Goal: Task Accomplishment & Management: Use online tool/utility

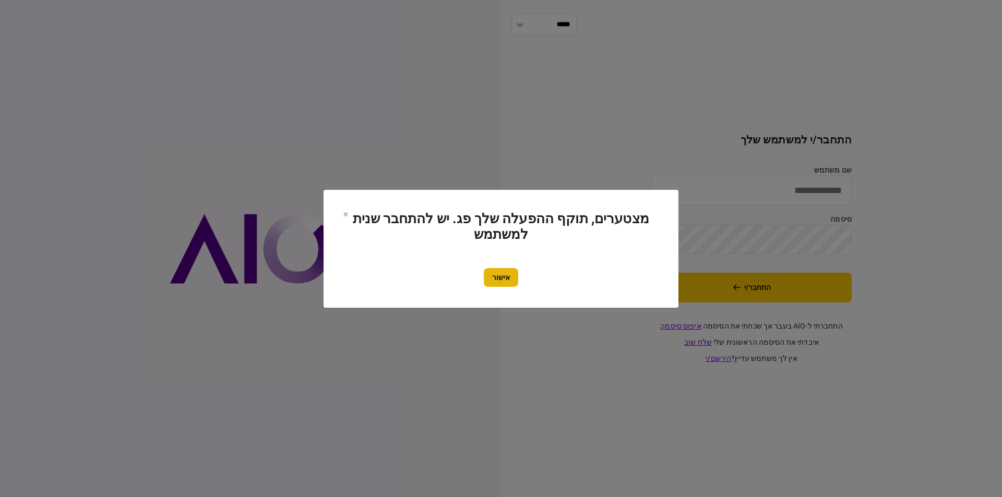
type input "******"
click at [507, 279] on button "אישור" at bounding box center [501, 277] width 34 height 19
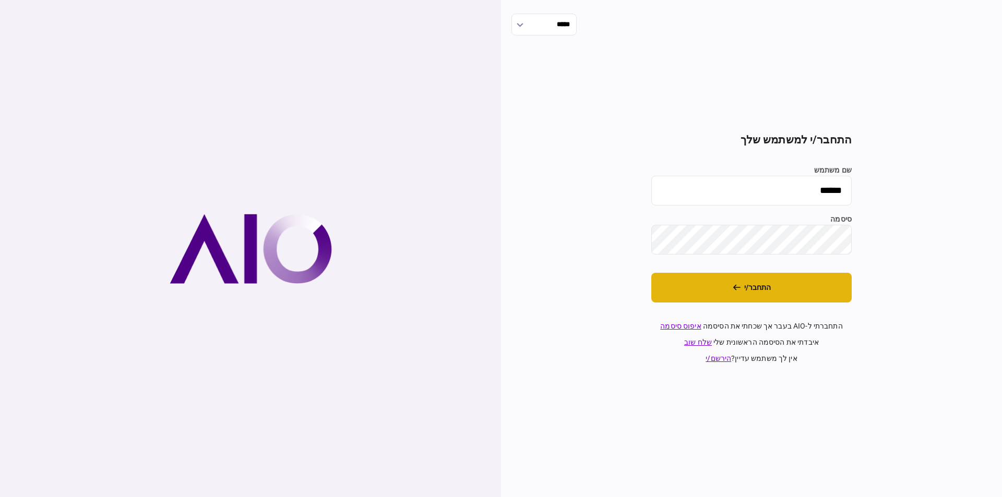
click at [712, 292] on button "התחבר/י" at bounding box center [751, 288] width 200 height 30
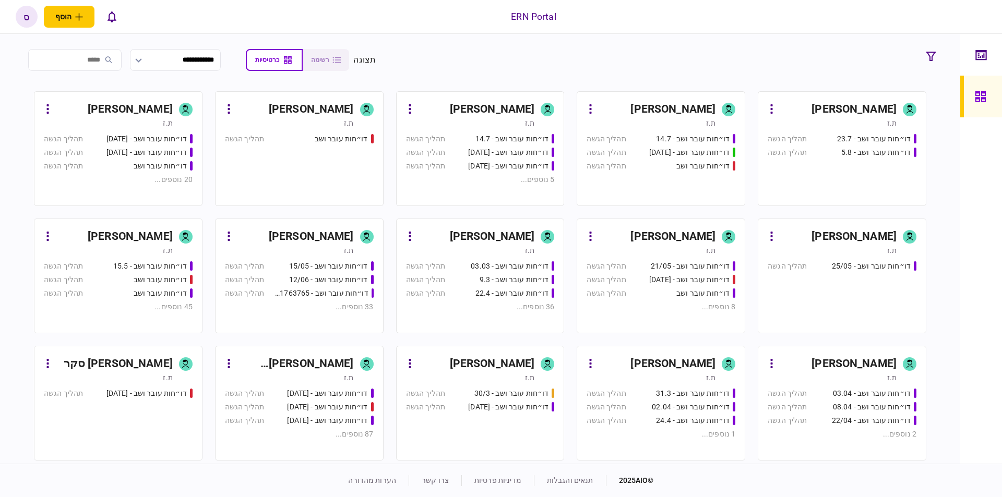
click at [516, 232] on div "[PERSON_NAME]" at bounding box center [492, 236] width 85 height 17
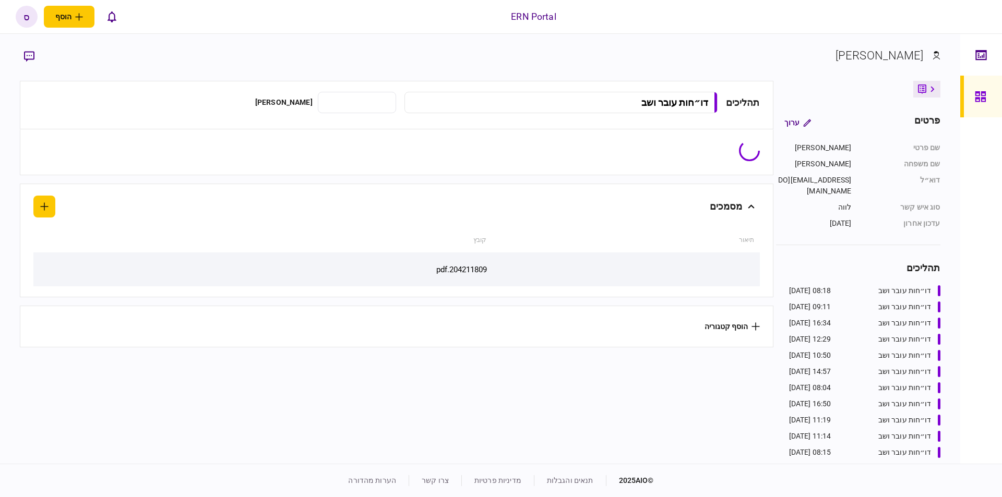
type input "**********"
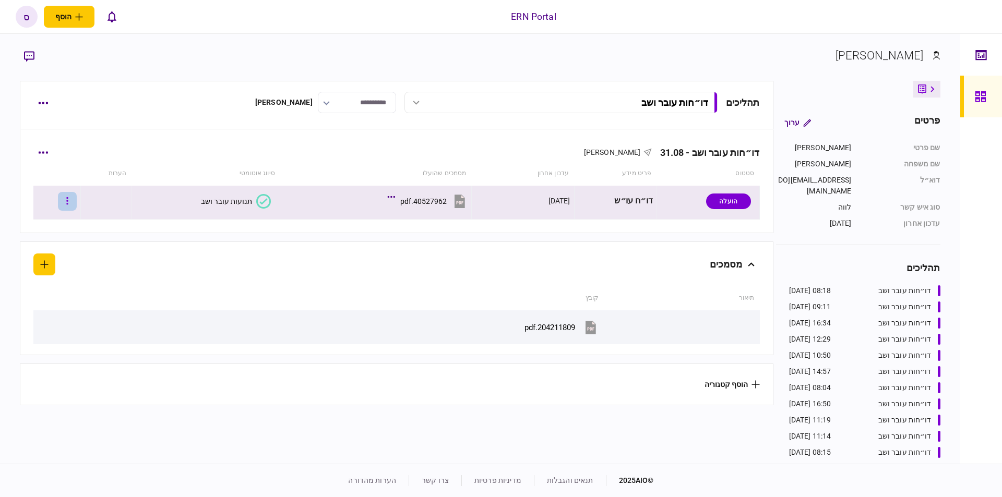
click at [68, 206] on icon "button" at bounding box center [67, 201] width 2 height 10
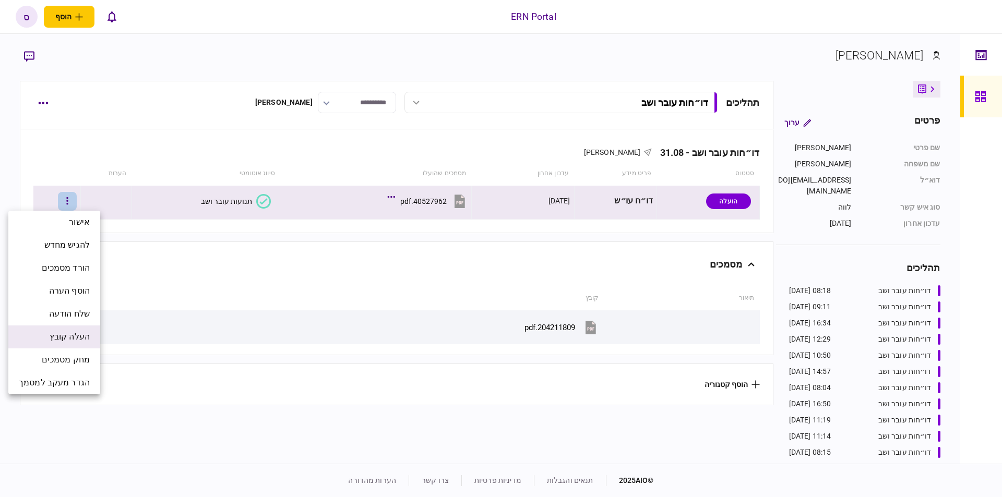
click at [69, 332] on span "העלה קובץ" at bounding box center [70, 337] width 40 height 13
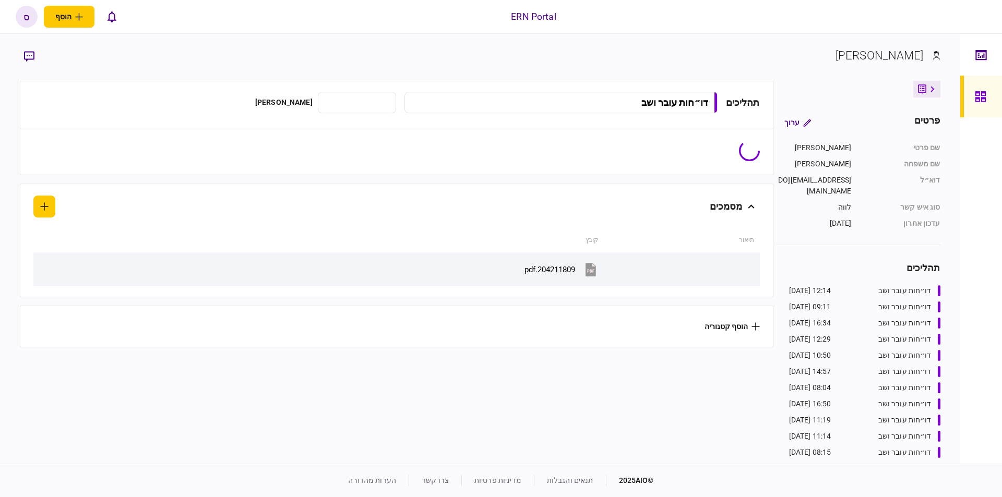
type input "**********"
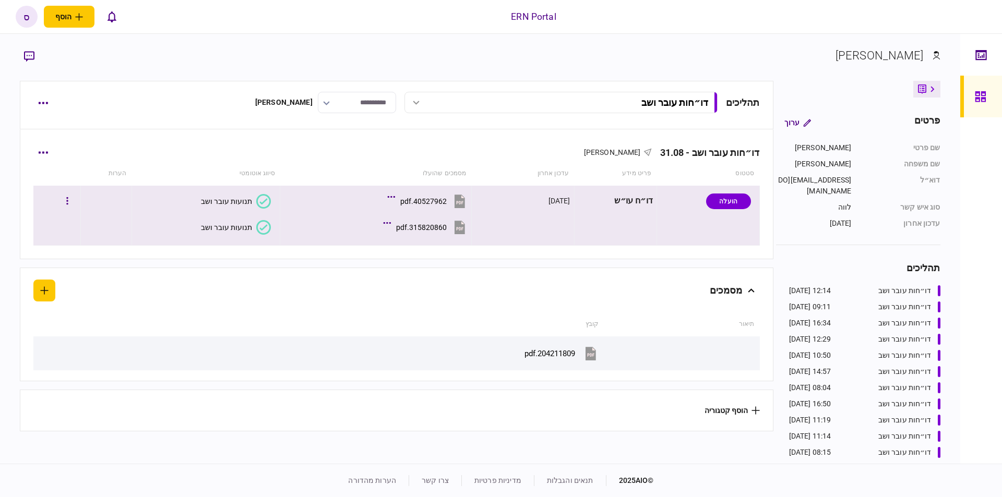
click at [244, 230] on div "תנועות עובר ושב" at bounding box center [226, 227] width 51 height 8
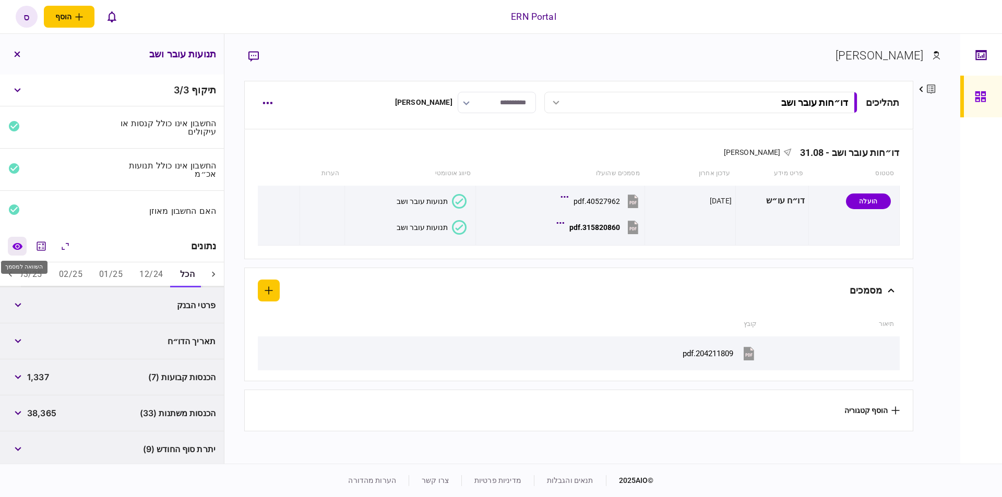
click at [19, 244] on icon "השוואה למסמך" at bounding box center [17, 246] width 10 height 7
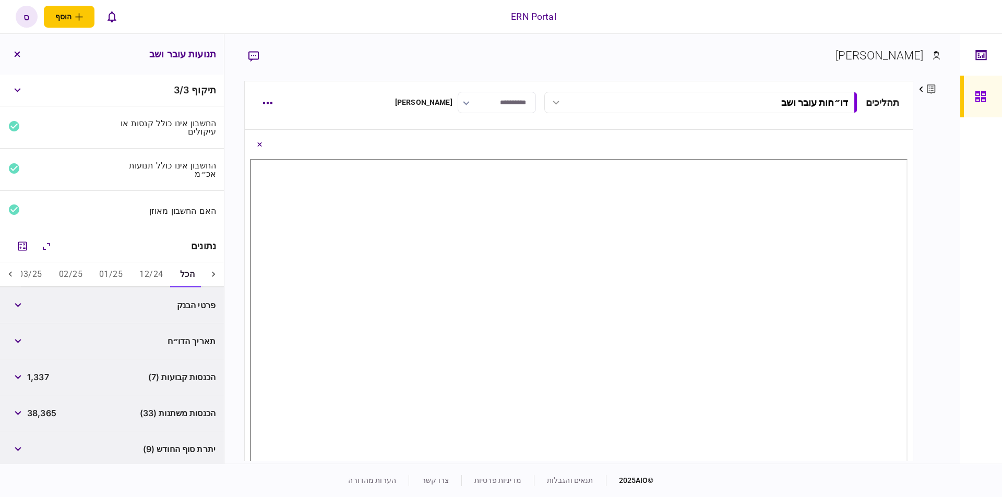
click at [14, 272] on icon at bounding box center [10, 274] width 10 height 10
click at [156, 275] on button "05/25" at bounding box center [162, 274] width 40 height 25
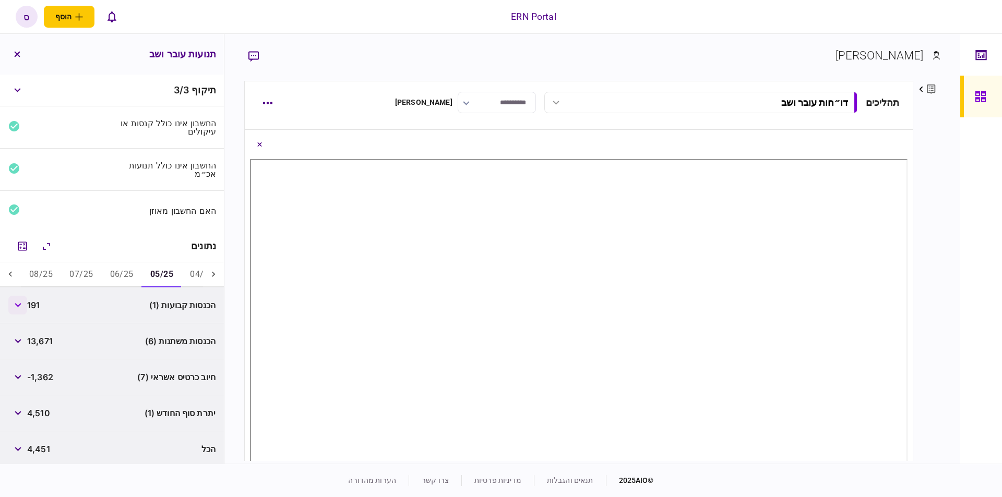
click at [27, 310] on button "button" at bounding box center [17, 305] width 19 height 19
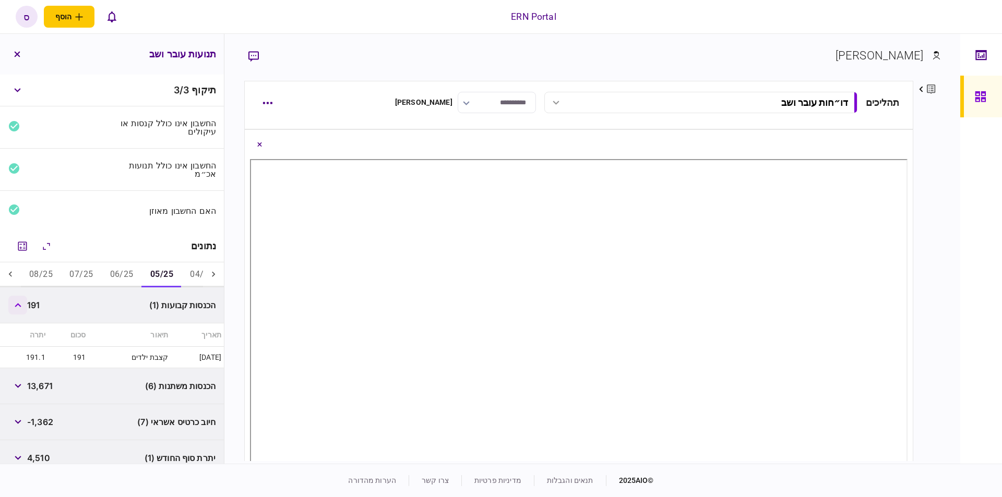
click at [27, 310] on button "button" at bounding box center [17, 305] width 19 height 19
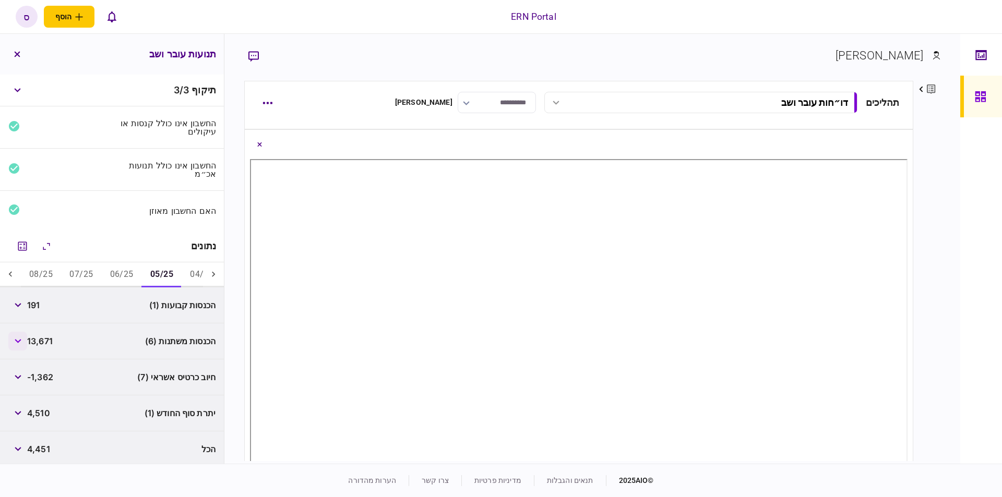
click at [27, 337] on button "button" at bounding box center [17, 341] width 19 height 19
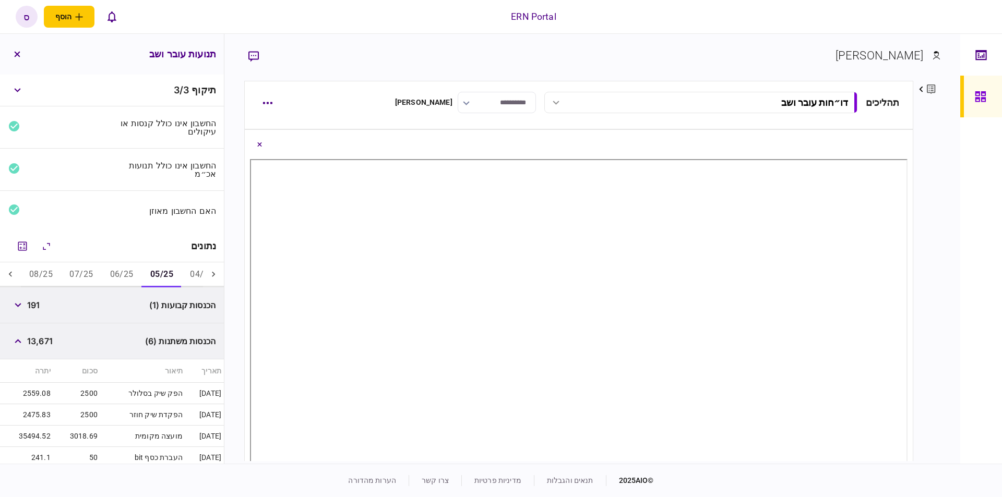
scroll to position [59, 0]
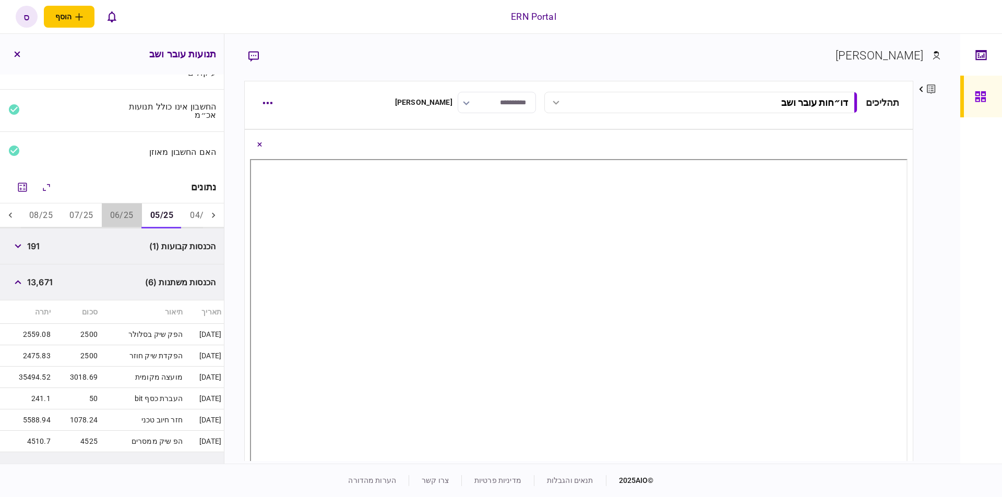
click at [118, 209] on button "06/25" at bounding box center [122, 215] width 40 height 25
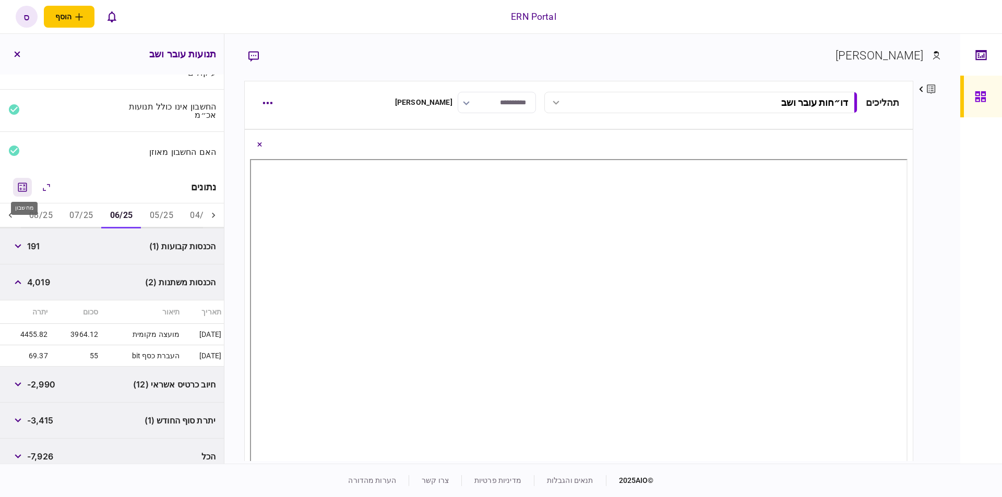
click at [23, 183] on icon "מחשבון" at bounding box center [22, 187] width 13 height 13
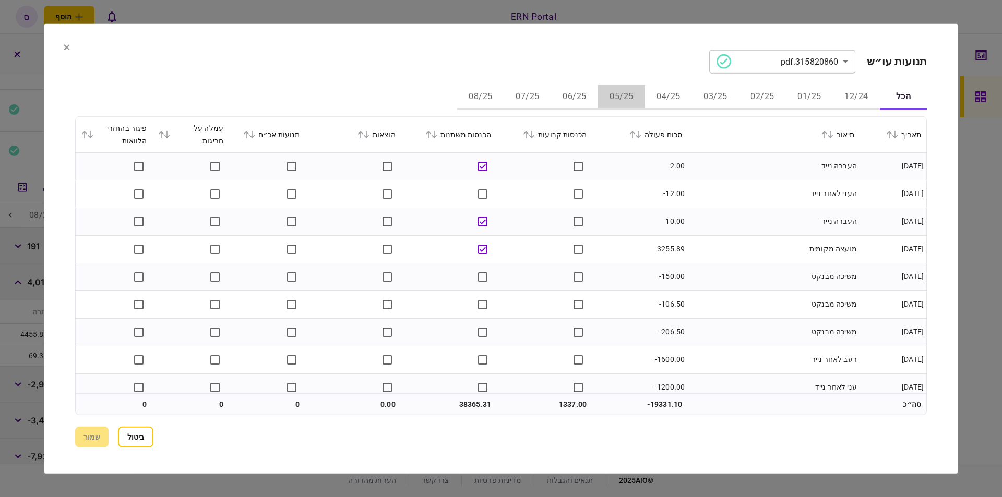
click at [630, 99] on button "05/25" at bounding box center [621, 97] width 47 height 25
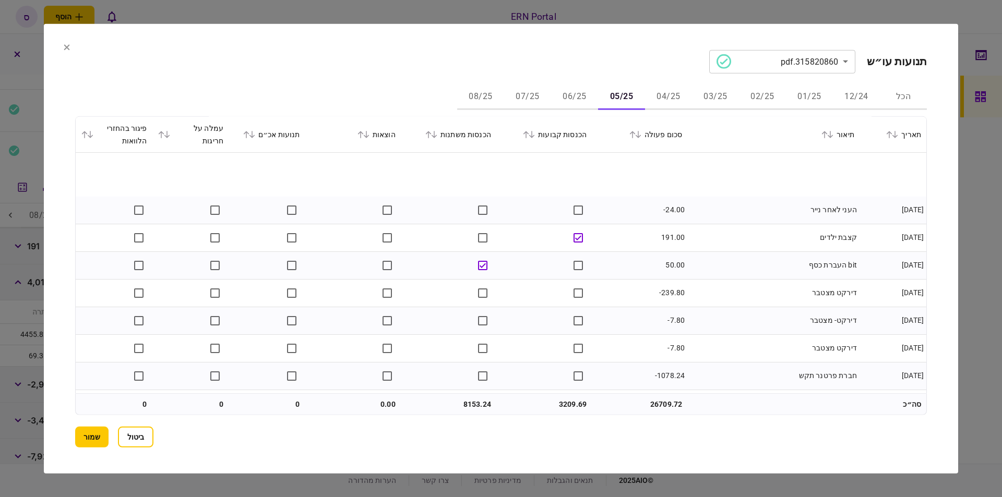
scroll to position [396, 0]
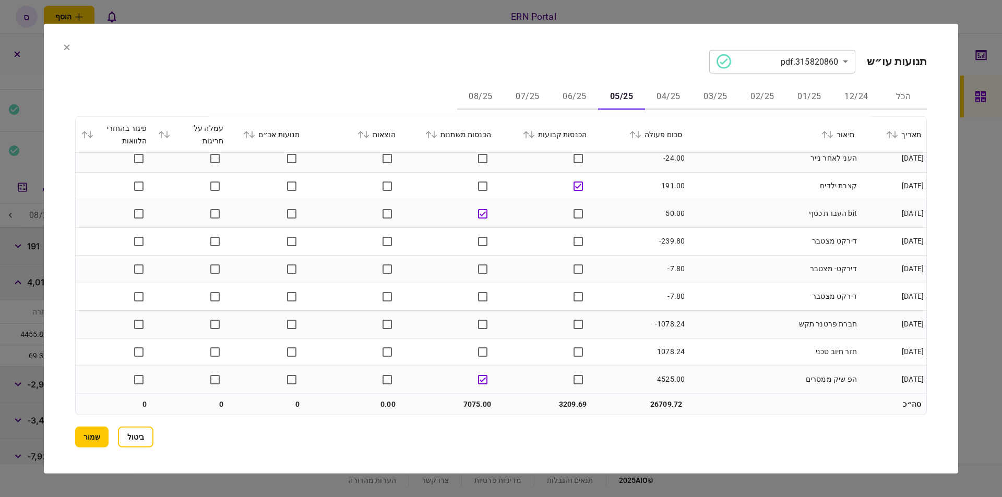
click at [574, 103] on button "06/25" at bounding box center [574, 97] width 47 height 25
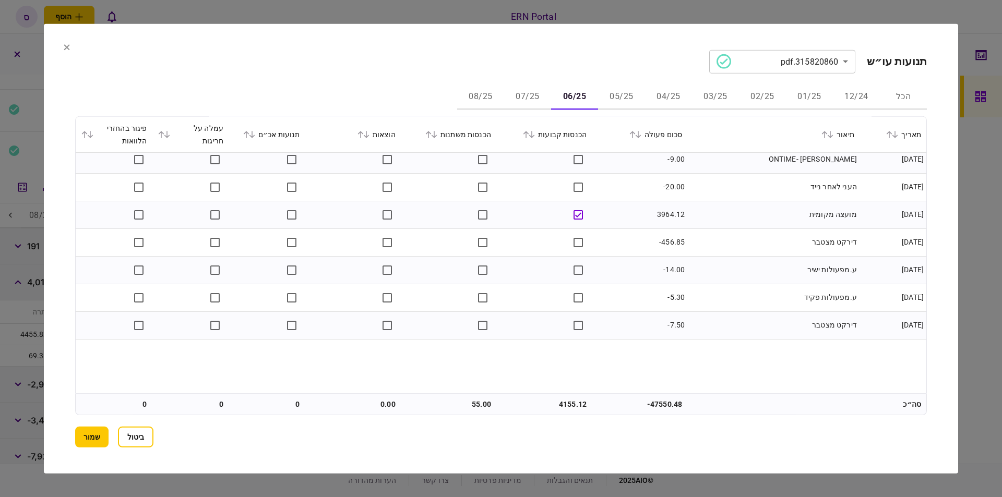
scroll to position [0, 0]
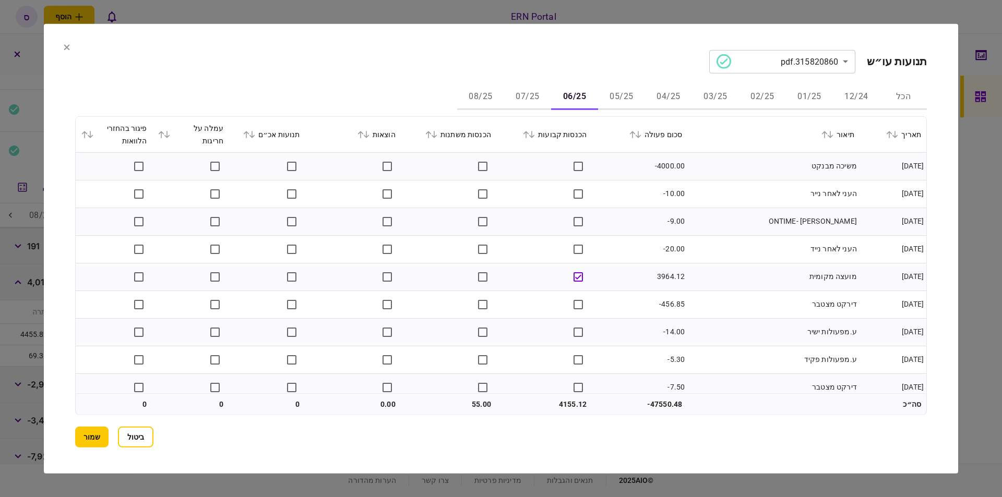
click at [517, 92] on button "07/25" at bounding box center [527, 97] width 47 height 25
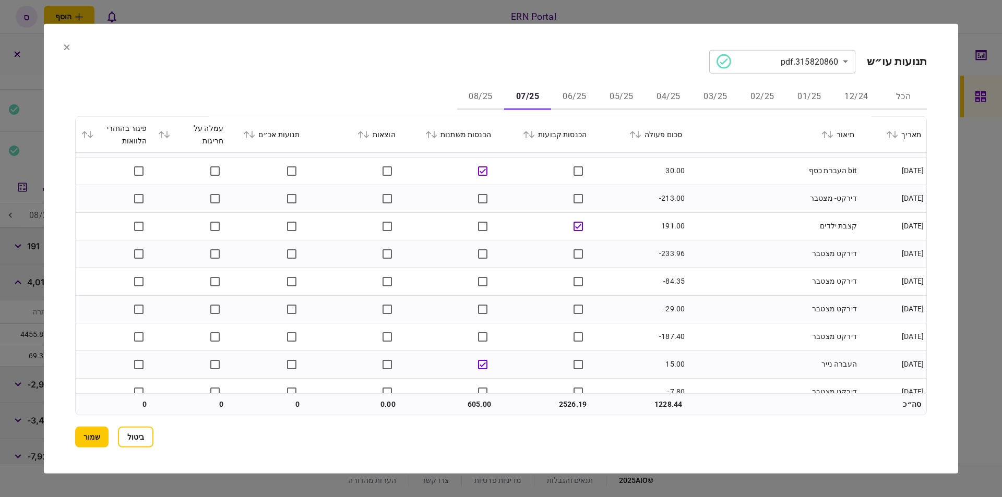
scroll to position [424, 0]
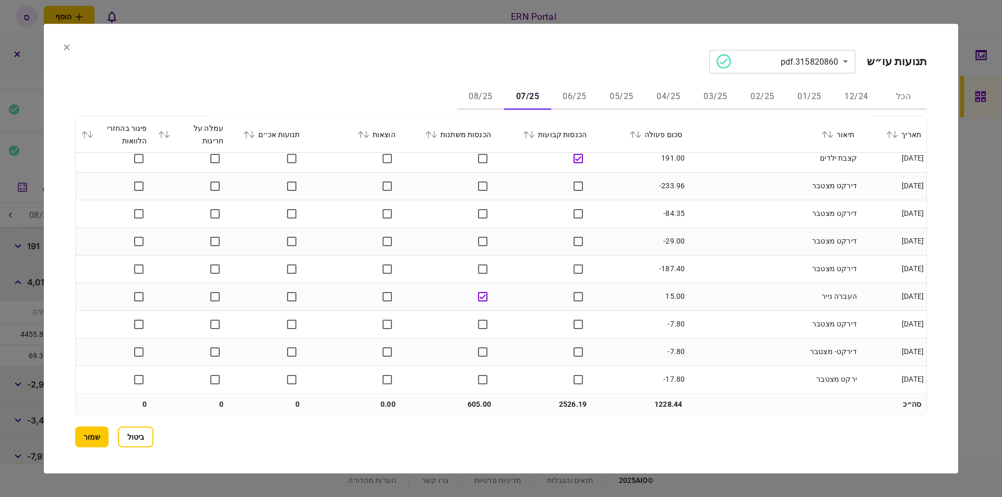
click at [492, 91] on button "08/25" at bounding box center [480, 97] width 47 height 25
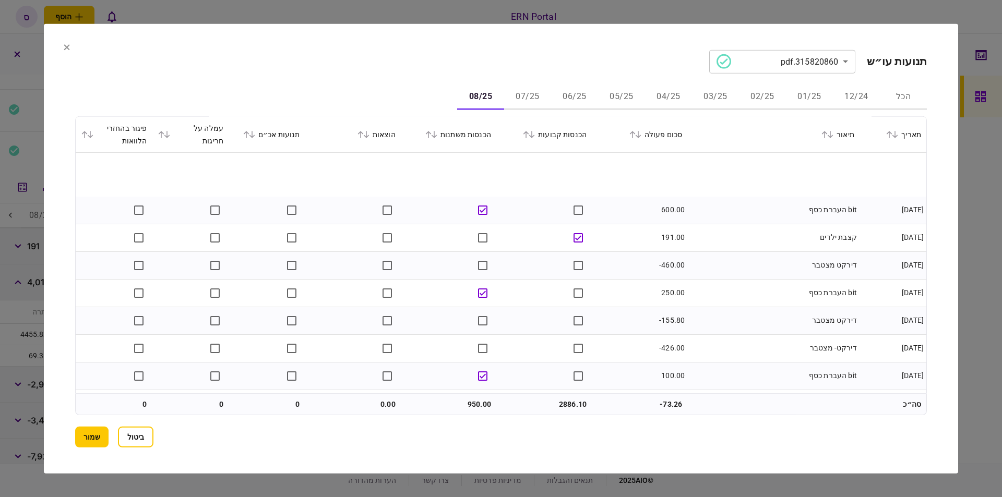
scroll to position [286, 0]
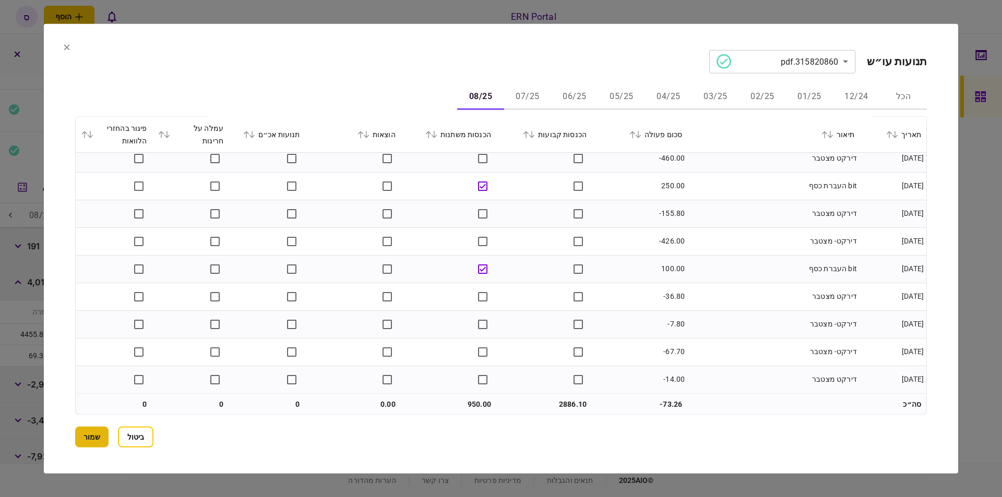
click at [98, 433] on button "שמור" at bounding box center [91, 437] width 33 height 21
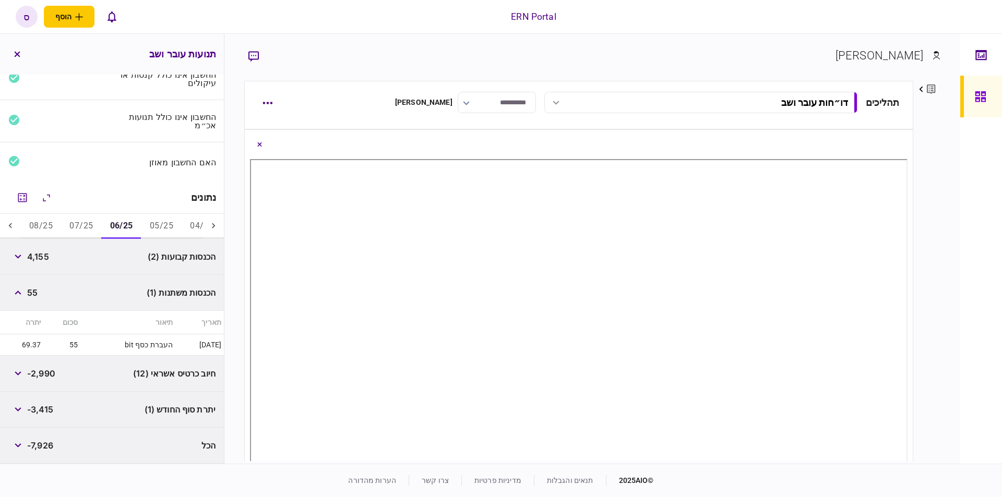
scroll to position [46, 0]
click at [153, 221] on button "05/25" at bounding box center [161, 228] width 40 height 25
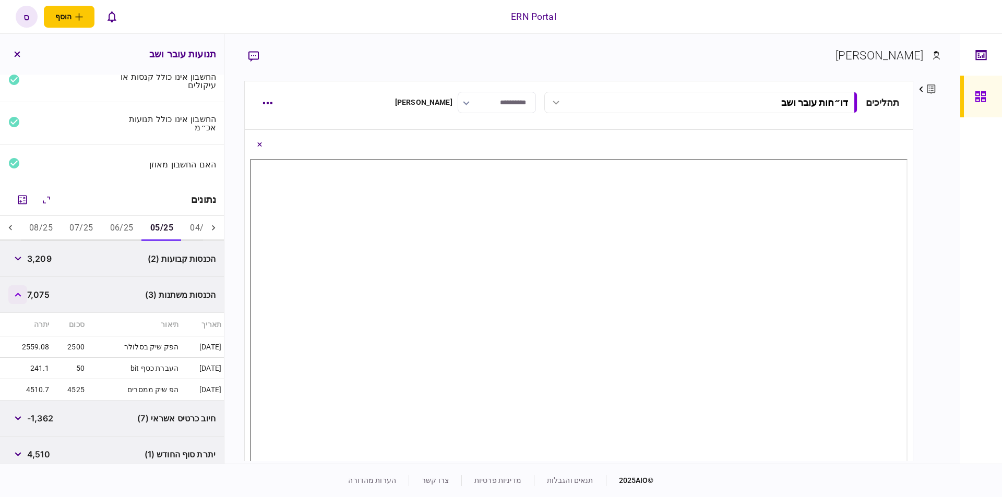
click at [23, 295] on button "button" at bounding box center [17, 294] width 19 height 19
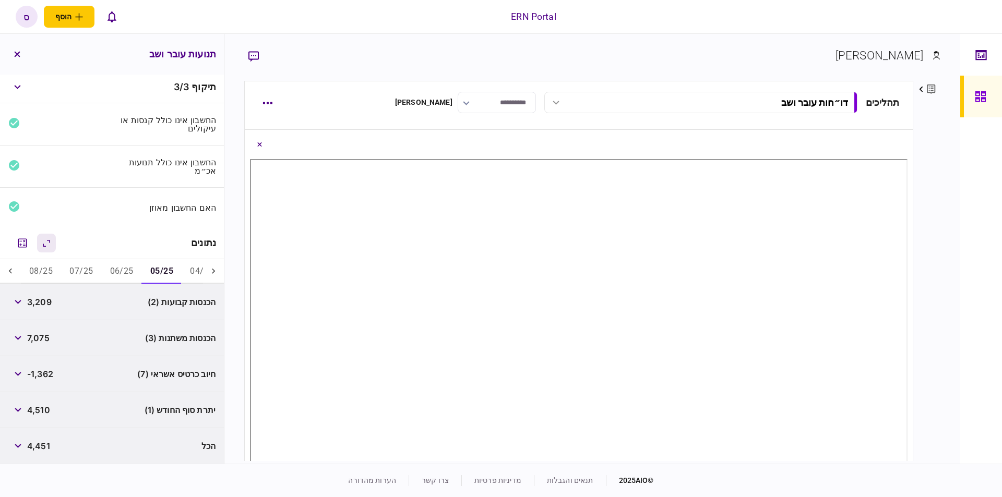
scroll to position [2, 0]
click at [27, 305] on button "button" at bounding box center [17, 303] width 19 height 19
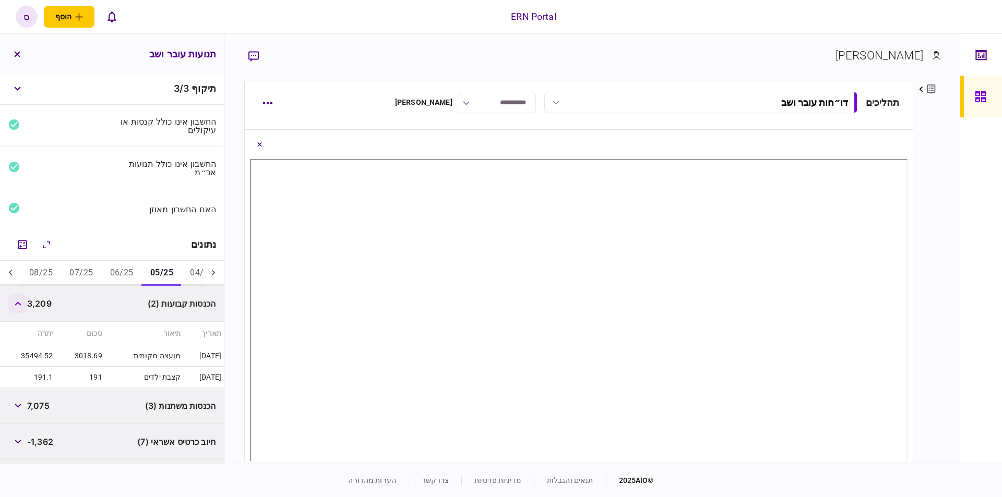
click at [27, 304] on button "button" at bounding box center [17, 303] width 19 height 19
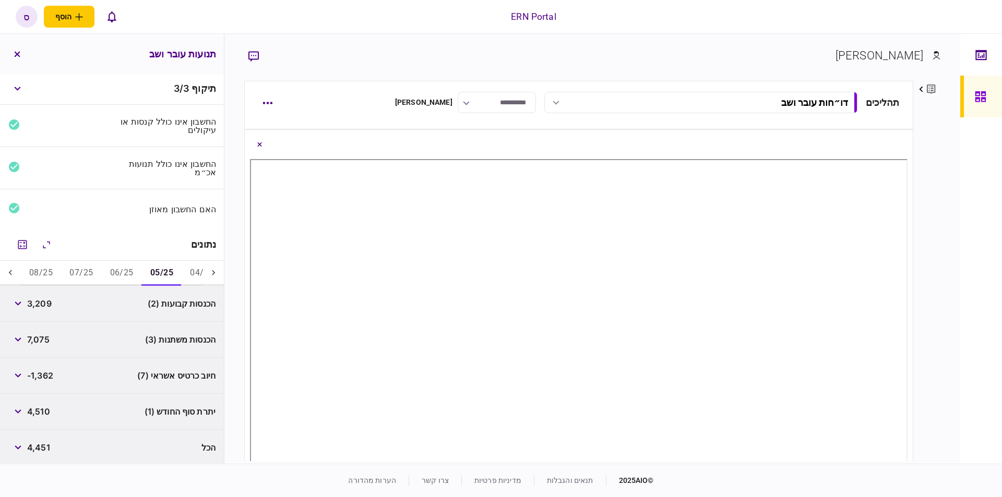
click at [51, 302] on span "3,209" at bounding box center [39, 303] width 25 height 13
click at [30, 302] on span "3,209" at bounding box center [39, 303] width 25 height 13
click at [31, 302] on span "3,209" at bounding box center [39, 303] width 25 height 13
copy span "3,209"
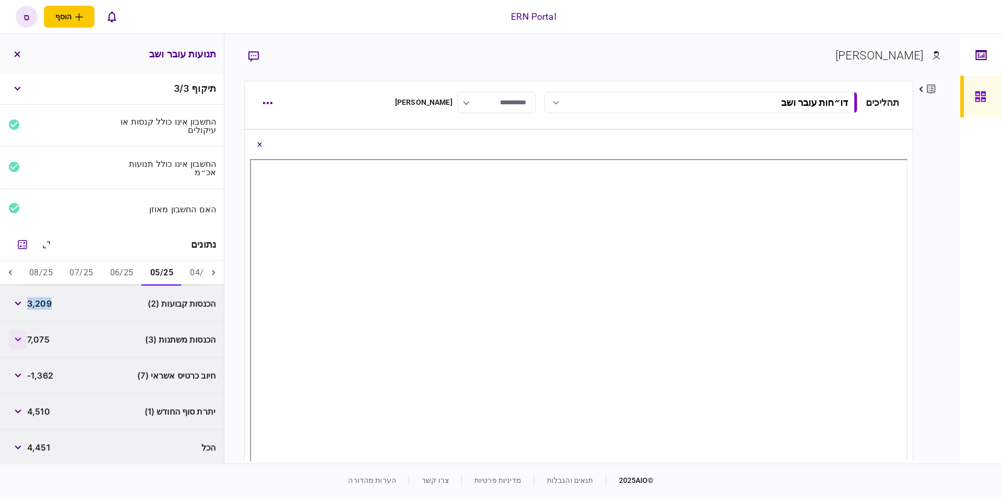
click at [18, 334] on button "button" at bounding box center [17, 339] width 19 height 19
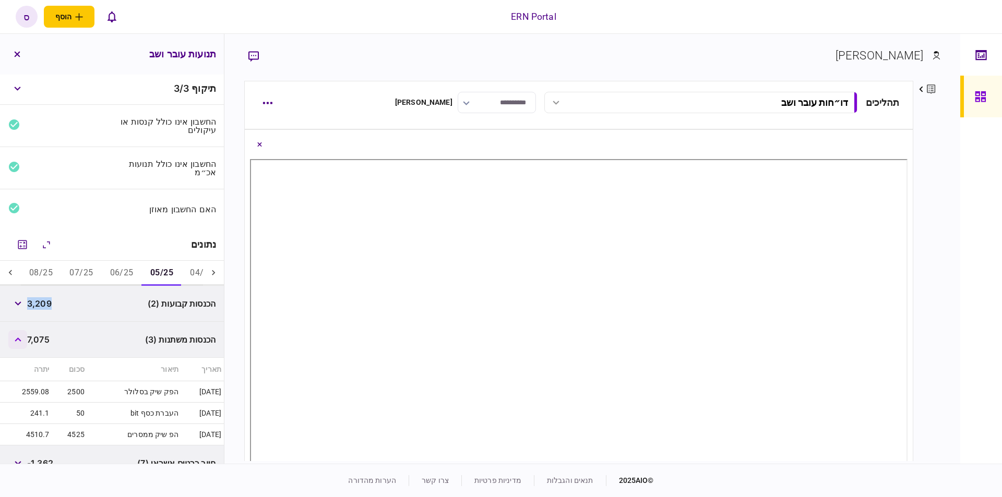
click at [27, 335] on button "button" at bounding box center [17, 339] width 19 height 19
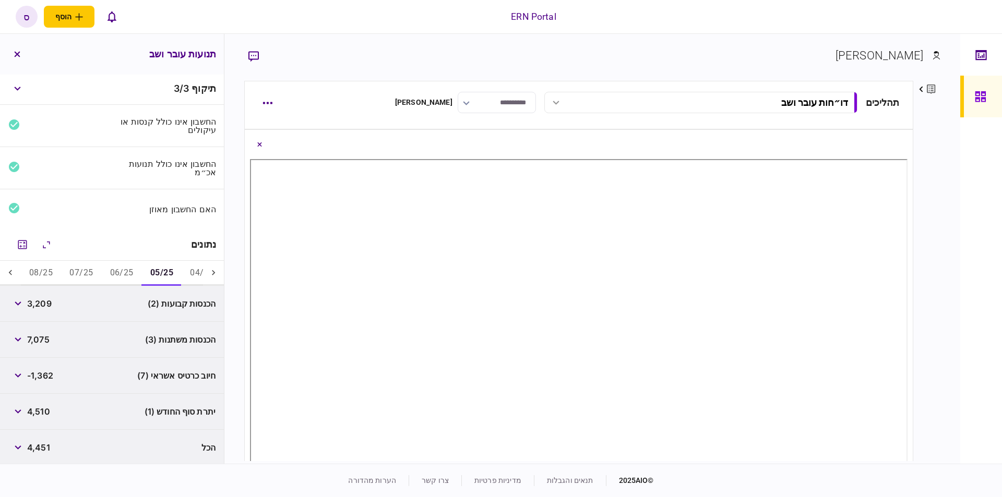
click at [32, 336] on span "7,075" at bounding box center [38, 339] width 22 height 13
copy span "7,075"
click at [42, 410] on span "4,510" at bounding box center [38, 411] width 23 height 13
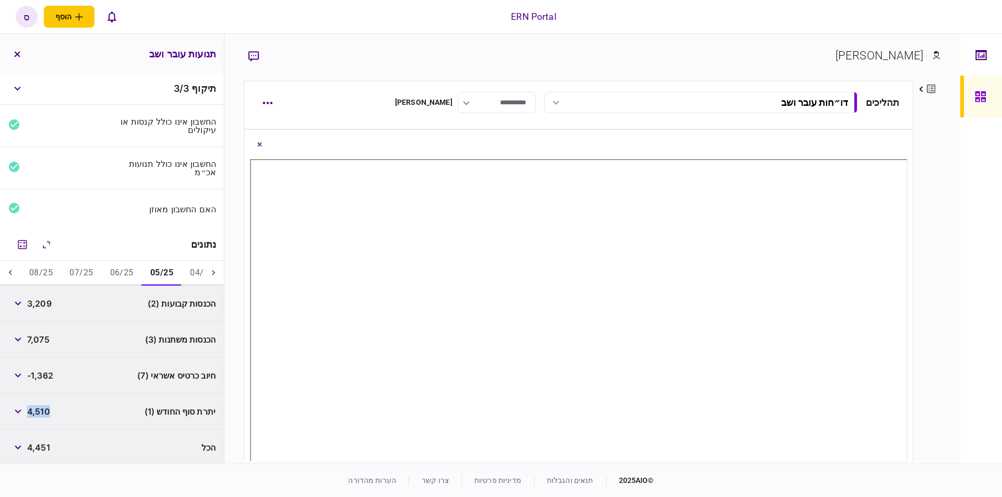
copy span "4,510"
click at [131, 274] on button "06/25" at bounding box center [122, 273] width 40 height 25
click at [20, 297] on button "button" at bounding box center [17, 303] width 19 height 19
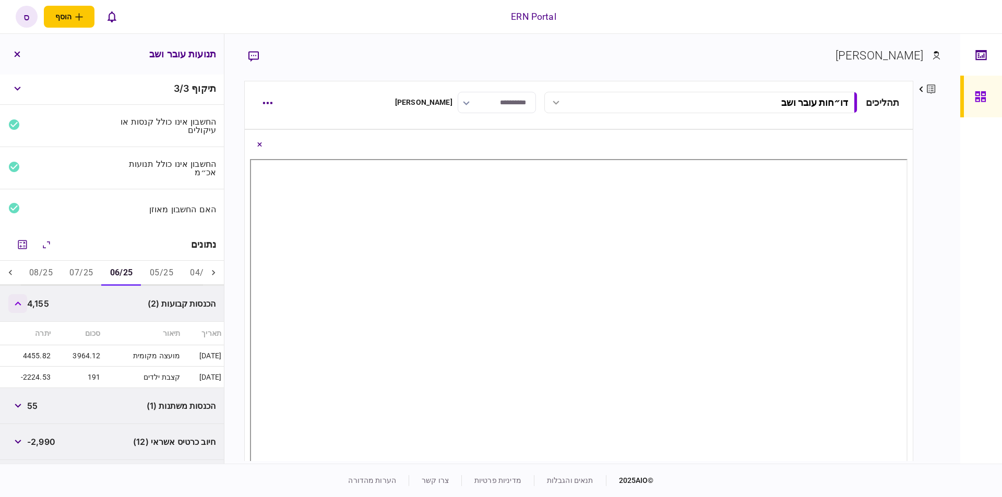
click at [20, 297] on button "button" at bounding box center [17, 303] width 19 height 19
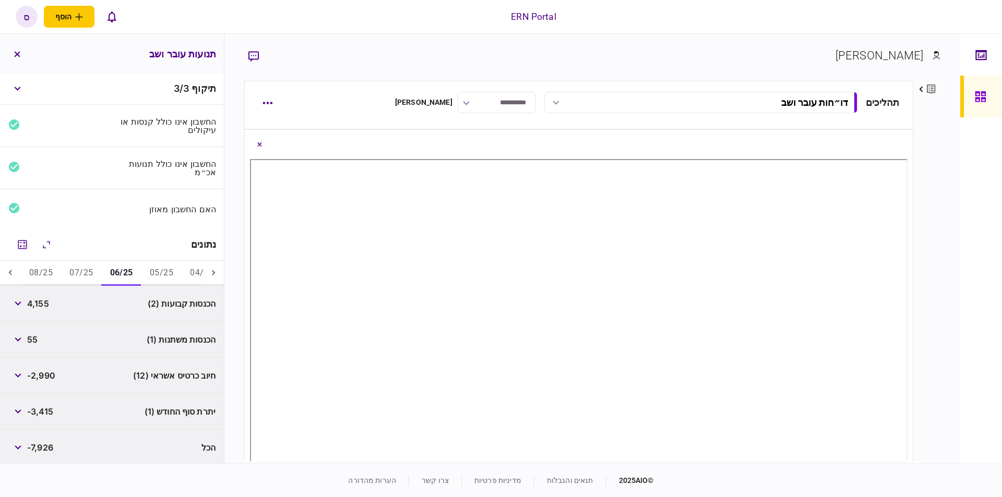
click at [42, 303] on span "4,155" at bounding box center [38, 303] width 22 height 13
copy span "4,155"
click at [29, 337] on div "55" at bounding box center [22, 339] width 29 height 19
click at [29, 337] on span "55" at bounding box center [32, 339] width 10 height 13
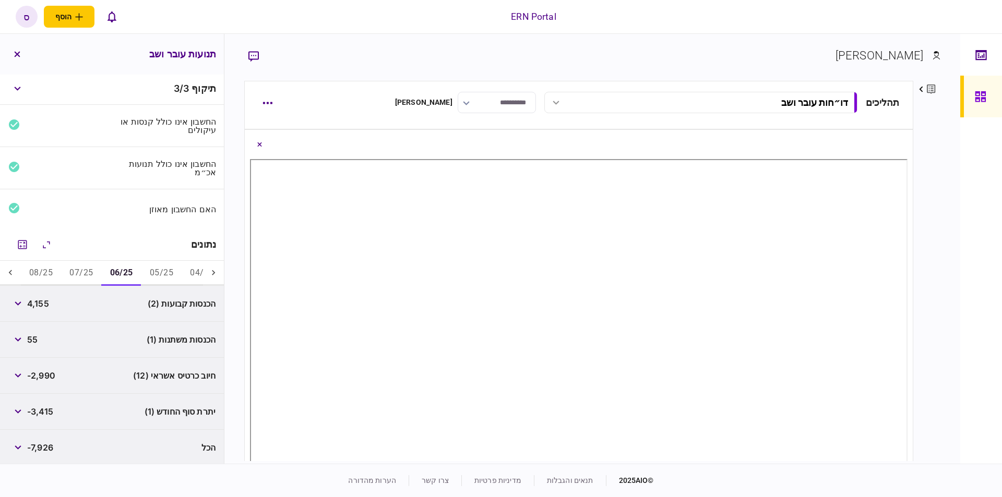
click at [32, 336] on span "55" at bounding box center [32, 339] width 10 height 13
copy span "55"
click at [38, 406] on span "-3,415" at bounding box center [40, 411] width 26 height 13
click at [39, 406] on span "-3,415" at bounding box center [40, 411] width 26 height 13
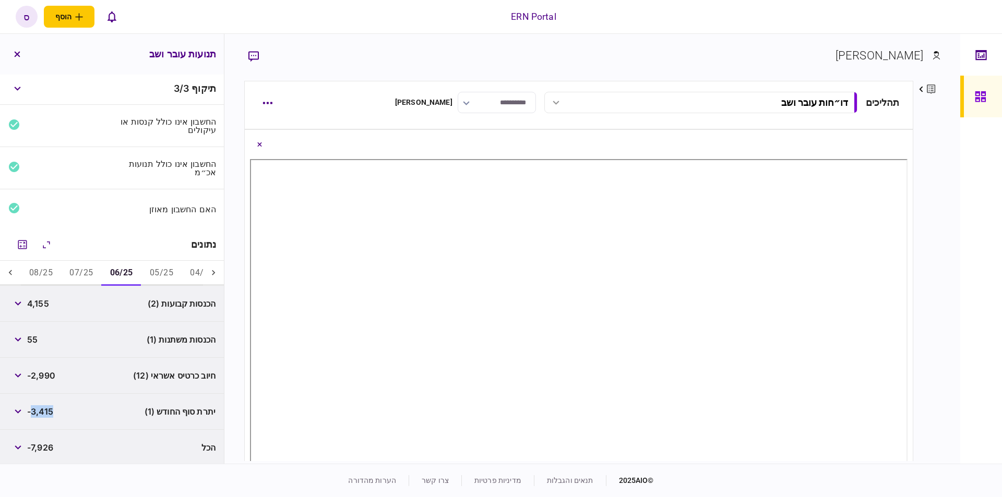
click at [42, 271] on button "08/25" at bounding box center [41, 273] width 40 height 25
click at [39, 299] on span "2,886" at bounding box center [39, 305] width 24 height 13
copy span "2,886"
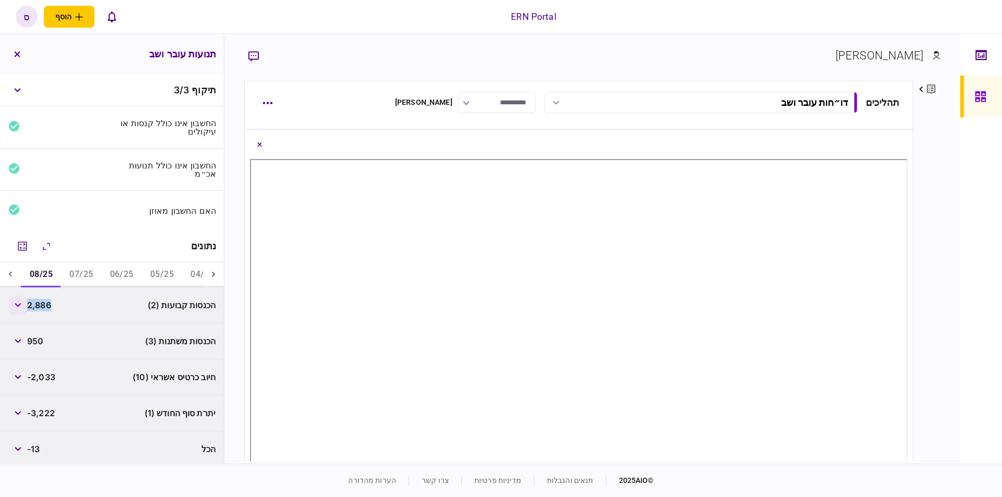
click at [22, 306] on button "button" at bounding box center [17, 305] width 19 height 19
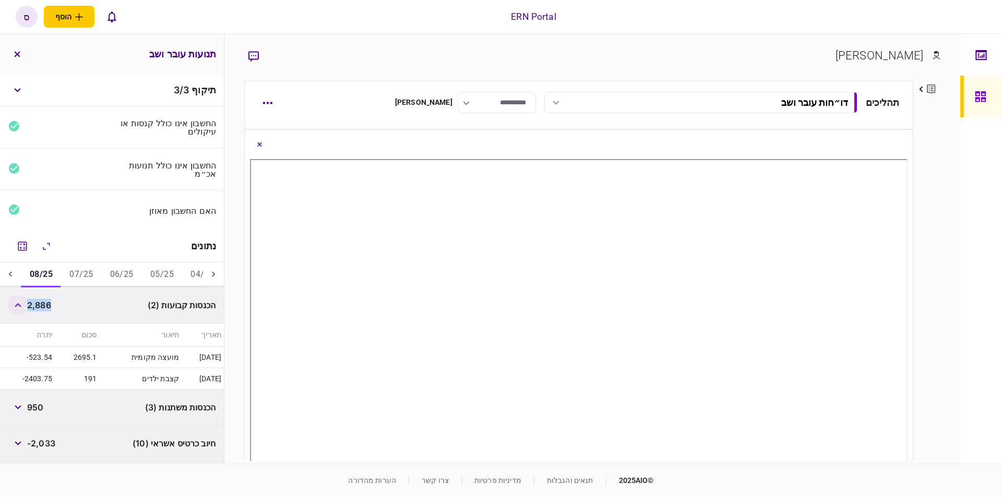
click at [22, 306] on button "button" at bounding box center [17, 305] width 19 height 19
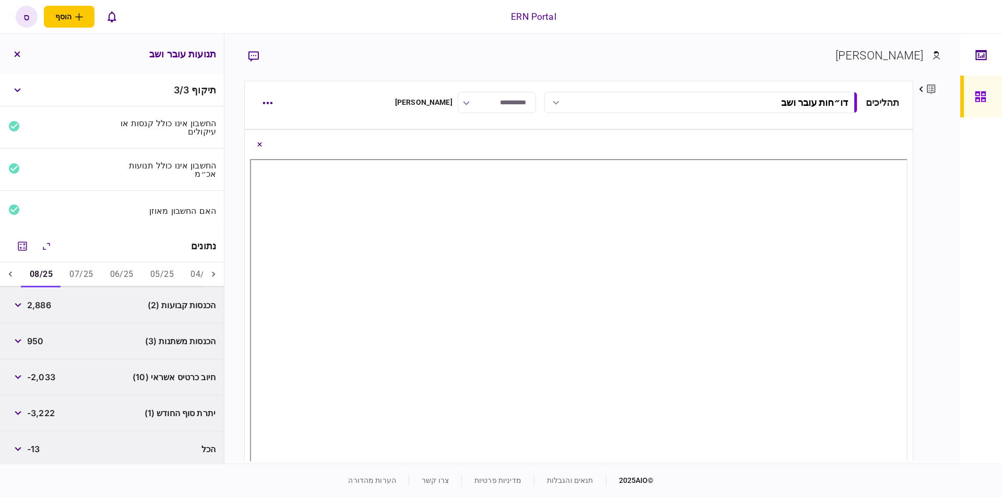
click at [37, 340] on span "950" at bounding box center [35, 341] width 16 height 13
copy span "950"
click at [88, 266] on button "07/25" at bounding box center [81, 274] width 40 height 25
click at [54, 269] on button "08/25" at bounding box center [41, 274] width 40 height 25
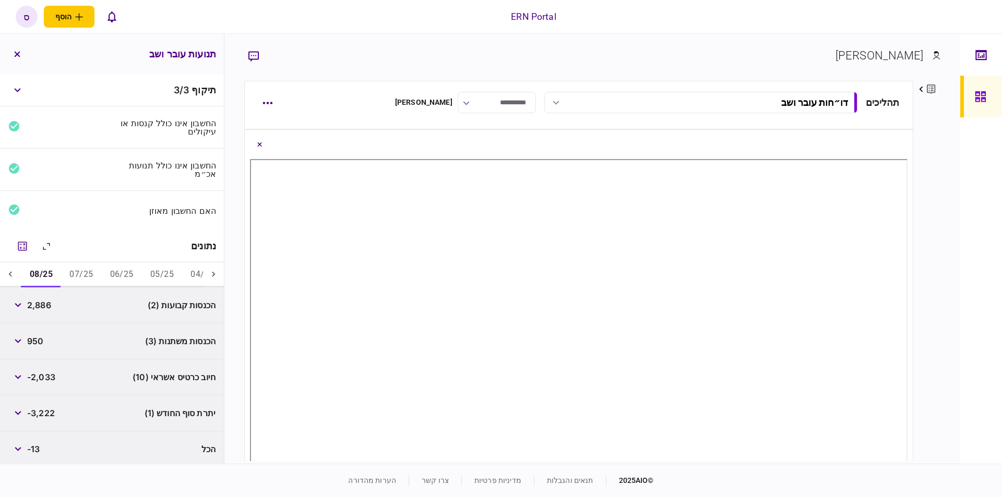
click at [89, 269] on button "07/25" at bounding box center [81, 274] width 40 height 25
click at [39, 304] on span "2,526" at bounding box center [39, 305] width 24 height 13
copy span "2,526"
